Goal: Check status

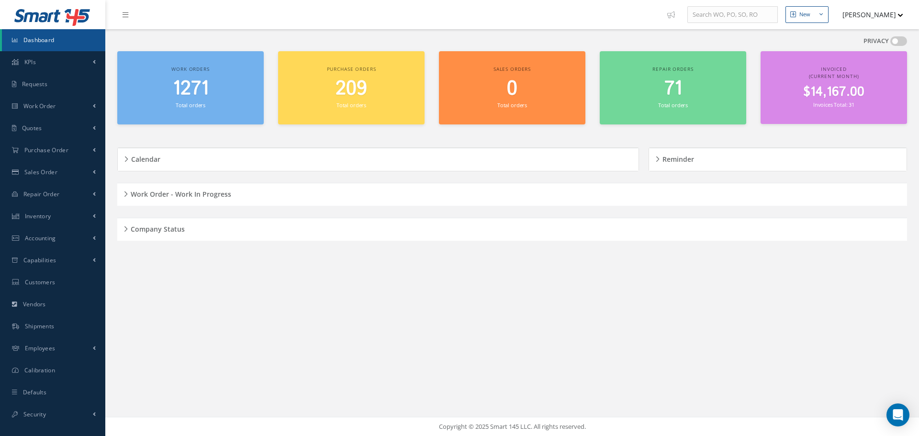
click at [126, 227] on div "Company Status" at bounding box center [511, 229] width 789 height 15
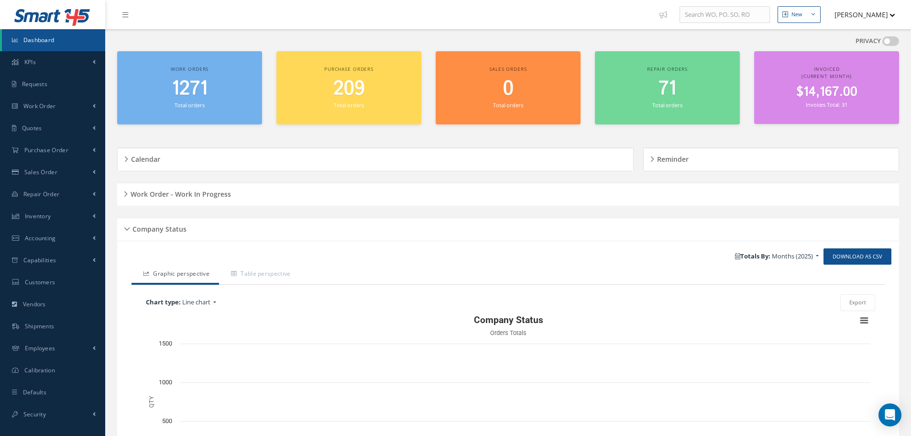
scroll to position [114, 0]
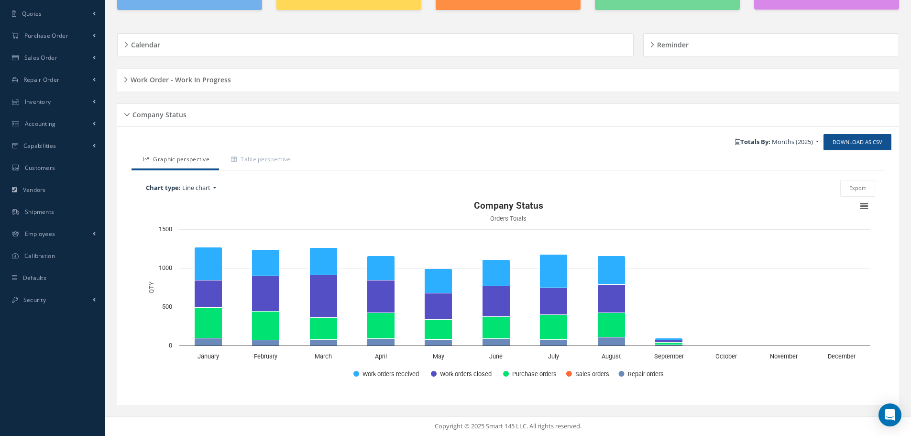
click at [127, 114] on div "Company Status" at bounding box center [508, 115] width 782 height 15
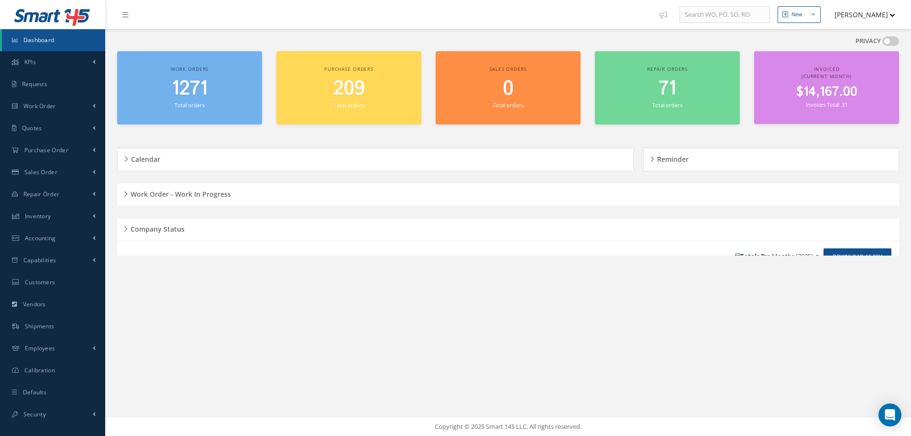
scroll to position [0, 0]
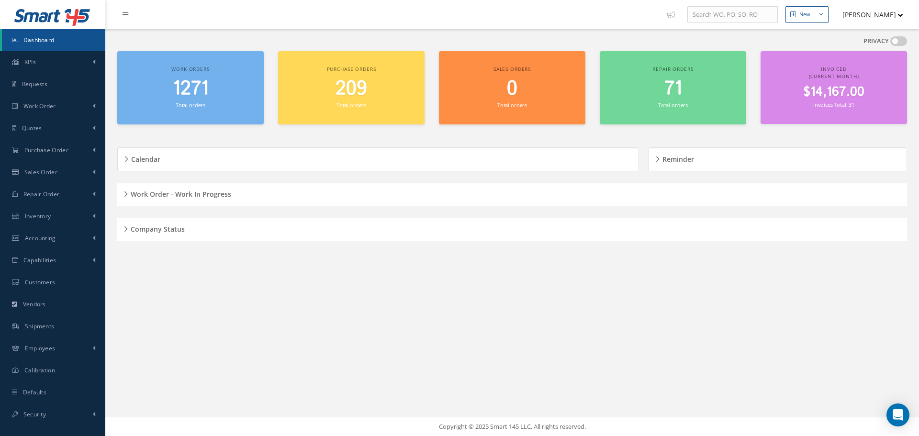
click at [128, 191] on h5 "Work Order - Work In Progress" at bounding box center [179, 192] width 103 height 11
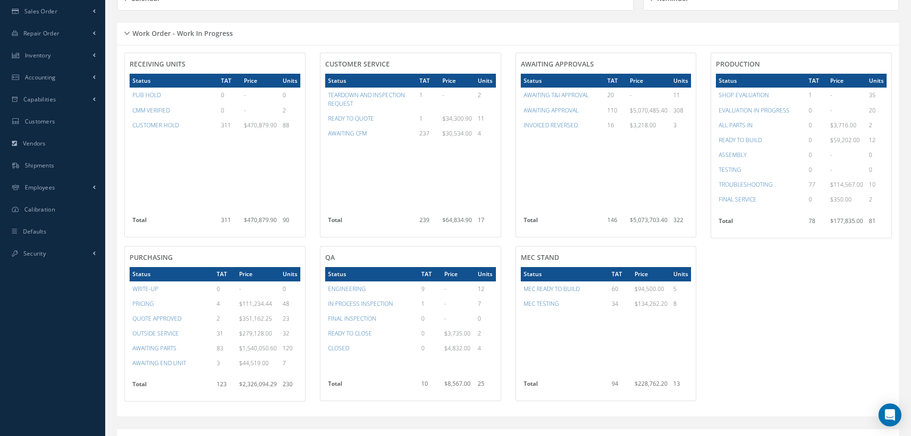
scroll to position [144, 0]
